Goal: Task Accomplishment & Management: Complete application form

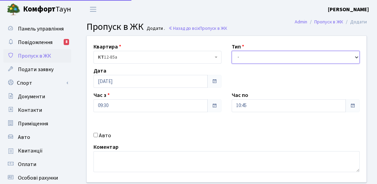
click at [273, 56] on select "- Доставка Таксі Гості Сервіс" at bounding box center [296, 57] width 128 height 13
select select "3"
click at [232, 51] on select "- Доставка Таксі Гості Сервіс" at bounding box center [296, 57] width 128 height 13
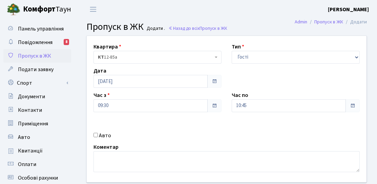
click at [107, 135] on label "Авто" at bounding box center [105, 136] width 12 height 8
click at [98, 135] on input "Авто" at bounding box center [96, 135] width 4 height 4
checkbox input "true"
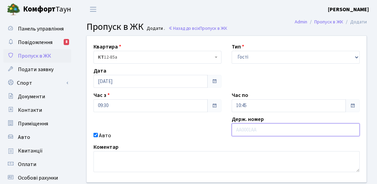
paste input "КА3238РА"
type input "КА3238РА"
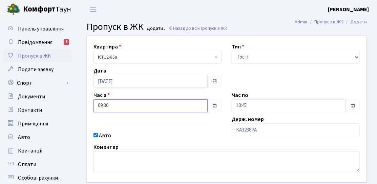
click at [168, 104] on input "09:30" at bounding box center [151, 105] width 114 height 13
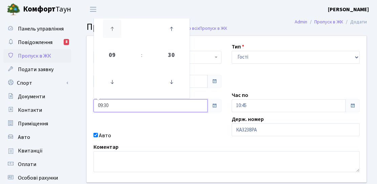
click at [114, 31] on icon at bounding box center [112, 29] width 18 height 18
click at [169, 80] on icon at bounding box center [171, 82] width 18 height 18
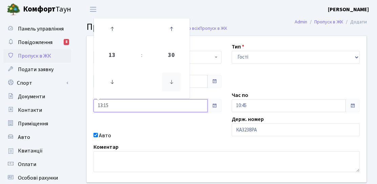
click at [169, 80] on icon at bounding box center [171, 82] width 18 height 18
click at [176, 76] on icon at bounding box center [171, 82] width 18 height 18
type input "12:45"
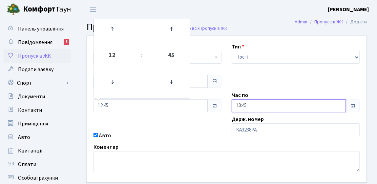
click at [260, 105] on input "10:45" at bounding box center [289, 105] width 114 height 13
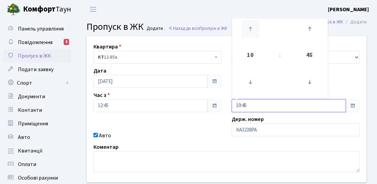
click at [252, 38] on icon at bounding box center [250, 29] width 18 height 18
click at [252, 37] on icon at bounding box center [250, 29] width 18 height 18
click at [252, 36] on icon at bounding box center [250, 29] width 18 height 18
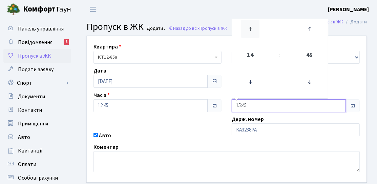
click at [252, 36] on icon at bounding box center [250, 29] width 18 height 18
click at [255, 78] on icon at bounding box center [250, 82] width 18 height 18
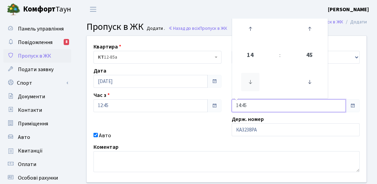
click at [255, 78] on icon at bounding box center [250, 82] width 18 height 18
click at [251, 37] on icon at bounding box center [250, 29] width 18 height 18
type input "14:45"
click at [188, 127] on div "Квартира <b>КТ</b>&nbsp;&nbsp;&nbsp;&nbsp;12-85а КТ 12-85а Тип - Доставка Таксі…" at bounding box center [227, 109] width 290 height 146
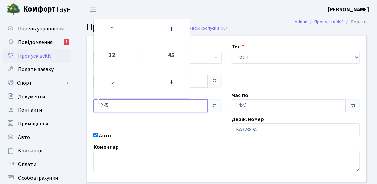
click at [158, 106] on input "12:45" at bounding box center [151, 105] width 114 height 13
click at [171, 83] on icon at bounding box center [171, 82] width 18 height 18
type input "12:30"
click at [160, 126] on div "Квартира <b>КТ</b>&nbsp;&nbsp;&nbsp;&nbsp;12-85а КТ 12-85а Тип - Доставка Таксі…" at bounding box center [227, 109] width 290 height 146
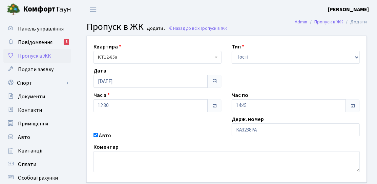
scroll to position [68, 0]
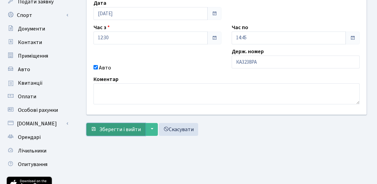
click at [123, 123] on button "Зберегти і вийти" at bounding box center [115, 129] width 59 height 13
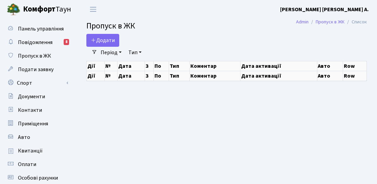
select select "25"
